Goal: Browse casually: Explore the website without a specific task or goal

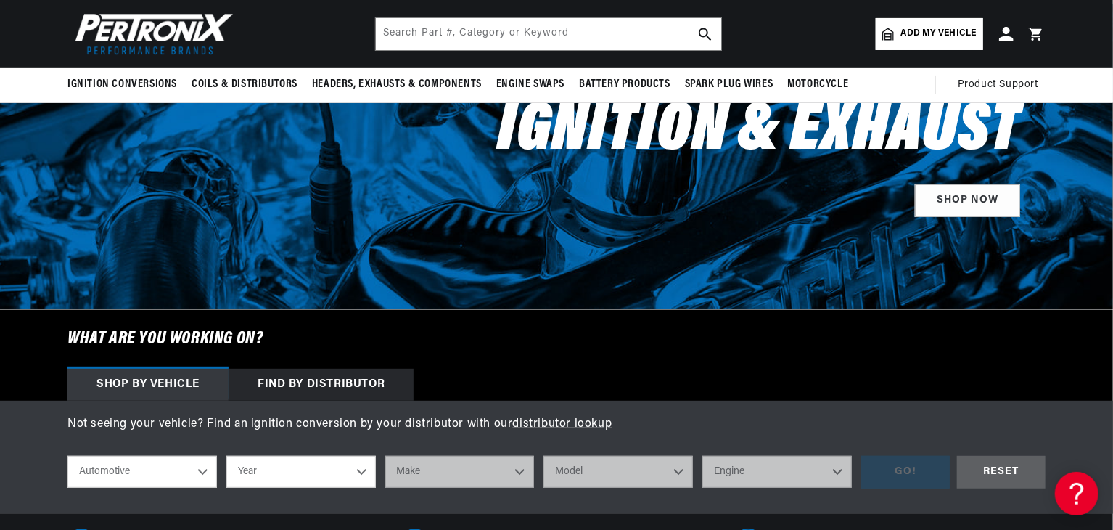
scroll to position [73, 0]
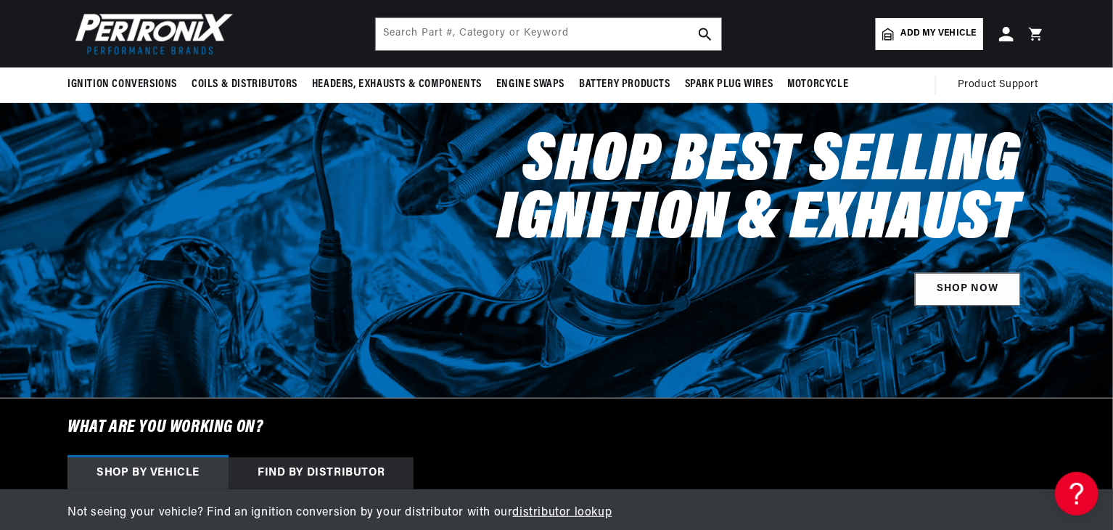
click at [969, 295] on link "SHOP NOW" at bounding box center [967, 289] width 105 height 33
